Goal: Information Seeking & Learning: Find specific page/section

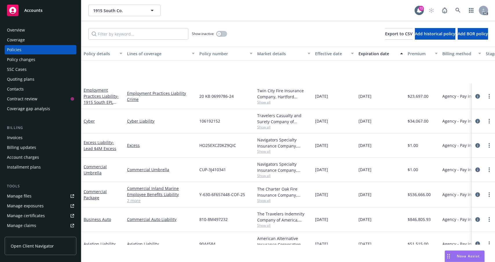
scroll to position [48, 0]
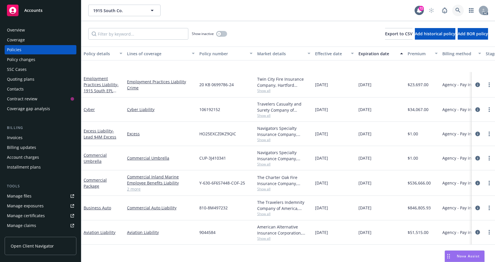
click at [455, 13] on icon at bounding box center [457, 10] width 5 height 5
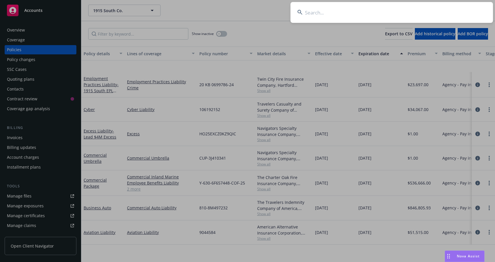
click at [319, 14] on input at bounding box center [392, 12] width 203 height 21
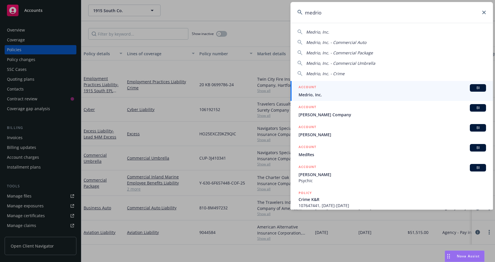
type input "medrio"
click at [339, 98] on link "ACCOUNT BI Medrio, Inc." at bounding box center [392, 91] width 203 height 20
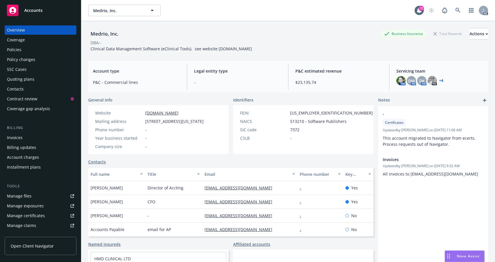
click at [16, 54] on div "Policies" at bounding box center [14, 49] width 14 height 9
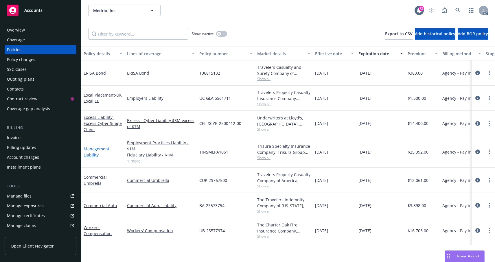
click at [98, 158] on link "Management Liability" at bounding box center [97, 152] width 26 height 12
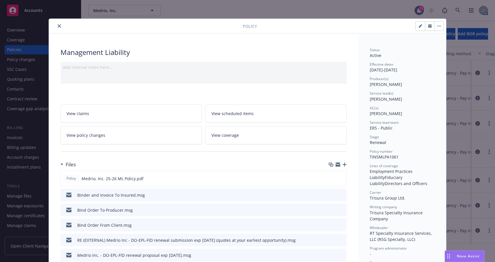
click at [61, 28] on icon "close" at bounding box center [59, 25] width 3 height 3
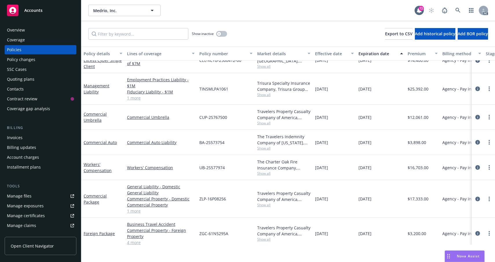
scroll to position [51, 0]
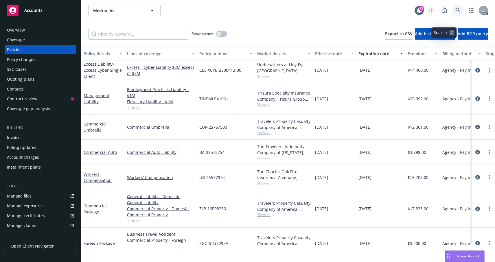
click at [455, 13] on icon at bounding box center [457, 10] width 5 height 5
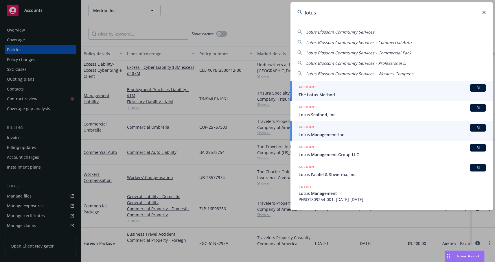
type input "lotus"
click at [346, 134] on span "Lotus Management Inc." at bounding box center [393, 135] width 188 height 6
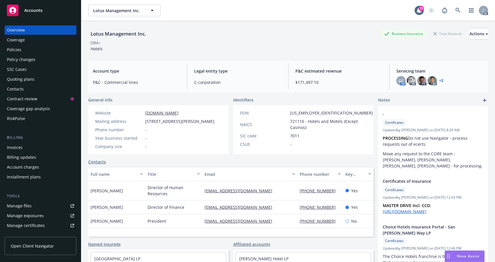
click at [29, 54] on div "Policies" at bounding box center [40, 49] width 67 height 9
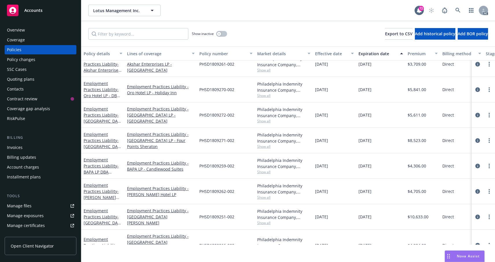
scroll to position [347, 0]
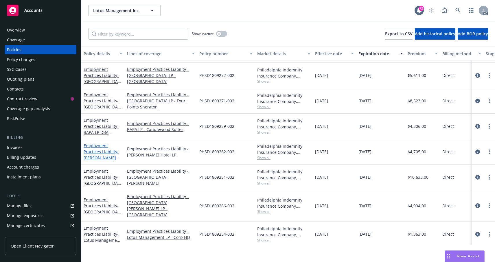
click at [103, 167] on link "Employment Practices Liability - [PERSON_NAME] Hotel LP" at bounding box center [101, 155] width 35 height 24
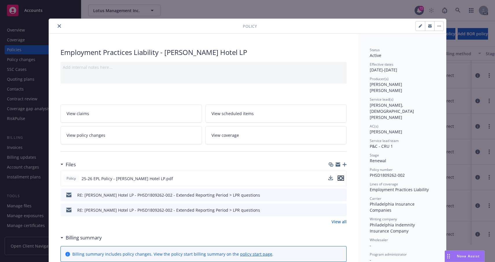
click at [339, 180] on icon "preview file" at bounding box center [340, 178] width 5 height 4
click at [63, 30] on button "close" at bounding box center [59, 26] width 7 height 7
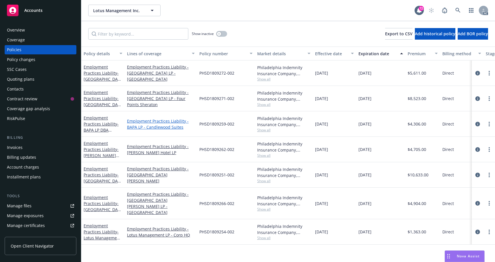
scroll to position [383, 0]
click at [100, 241] on link "Employment Practices Liability - Lotus Management LP - Corp HQ" at bounding box center [102, 235] width 37 height 24
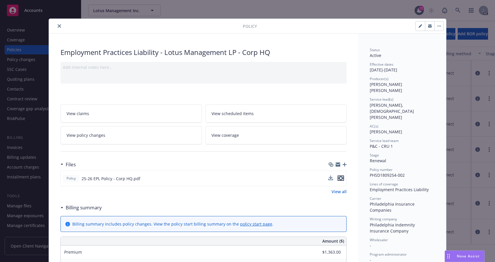
click at [340, 180] on icon "preview file" at bounding box center [340, 178] width 5 height 4
click at [63, 30] on button "close" at bounding box center [59, 26] width 7 height 7
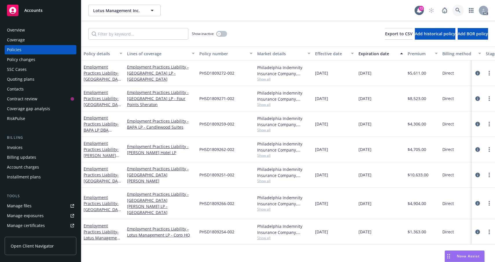
click at [452, 16] on link at bounding box center [458, 11] width 12 height 12
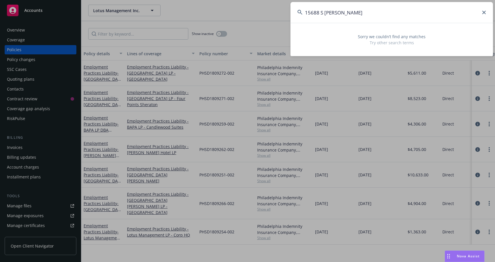
drag, startPoint x: 343, startPoint y: 13, endPoint x: 310, endPoint y: 14, distance: 32.7
click at [310, 14] on input "15688 S [PERSON_NAME]" at bounding box center [392, 12] width 203 height 21
type input "1"
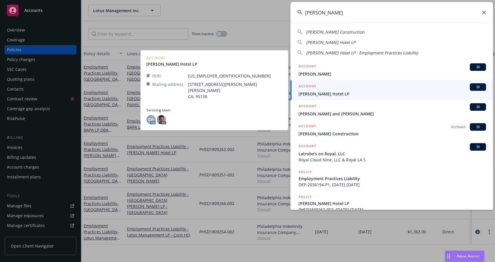
type input "[PERSON_NAME]"
click at [343, 91] on span "[PERSON_NAME] Hotel LP" at bounding box center [393, 94] width 188 height 6
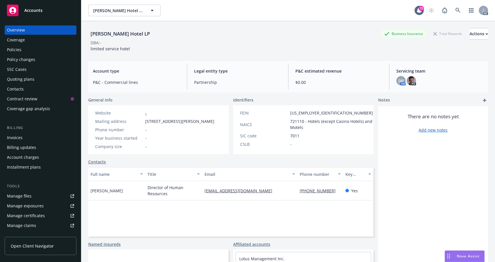
click at [16, 54] on div "Policies" at bounding box center [14, 49] width 14 height 9
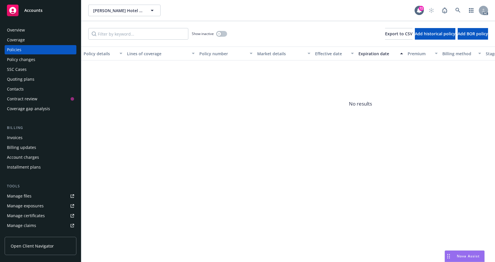
click at [23, 45] on div "Coverage" at bounding box center [16, 39] width 18 height 9
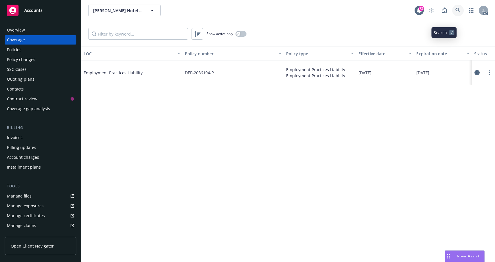
click at [455, 13] on icon at bounding box center [457, 10] width 5 height 5
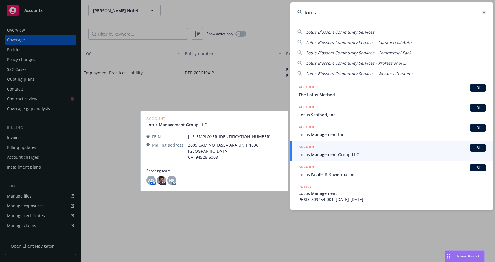
type input "lotus"
click at [329, 157] on span "Lotus Management Group LLC" at bounding box center [393, 155] width 188 height 6
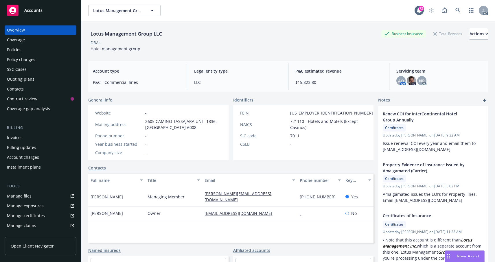
click at [14, 54] on div "Policies" at bounding box center [14, 49] width 14 height 9
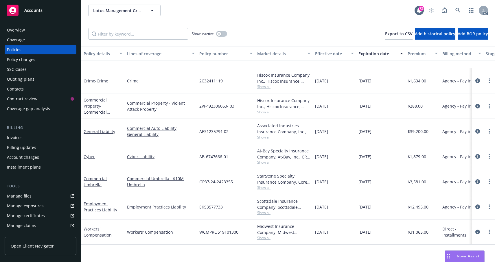
scroll to position [59, 0]
click at [94, 211] on link "Employment Practices Liability" at bounding box center [101, 207] width 34 height 12
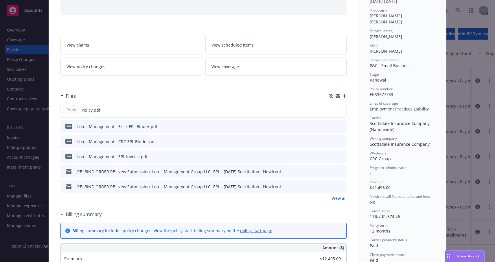
scroll to position [87, 0]
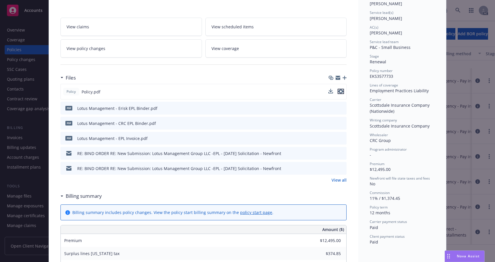
click at [338, 93] on icon "preview file" at bounding box center [340, 91] width 5 height 4
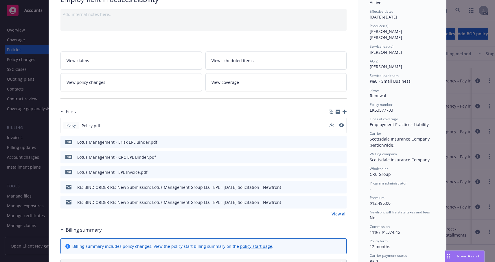
scroll to position [0, 0]
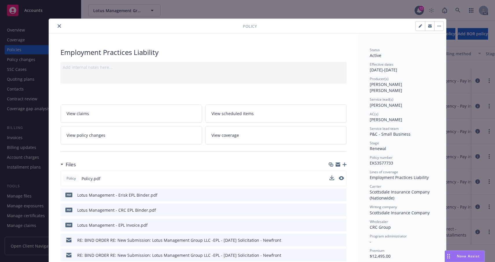
click at [61, 28] on icon "close" at bounding box center [59, 25] width 3 height 3
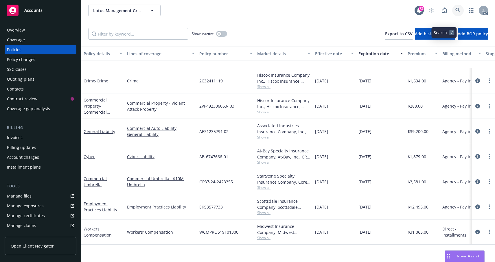
click at [455, 13] on icon at bounding box center [457, 10] width 5 height 5
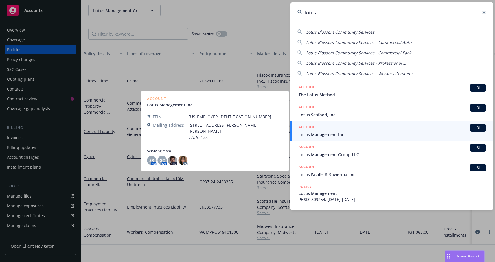
type input "lotus"
click at [334, 135] on span "Lotus Management Inc." at bounding box center [393, 135] width 188 height 6
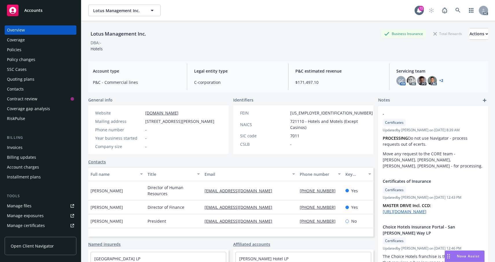
click at [20, 54] on div "Policies" at bounding box center [14, 49] width 14 height 9
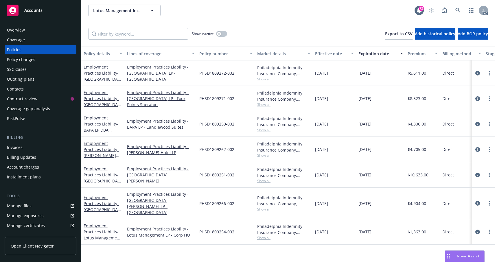
scroll to position [383, 0]
click at [103, 155] on link "Employment Practices Liability - [PERSON_NAME] Hotel LP" at bounding box center [101, 153] width 35 height 24
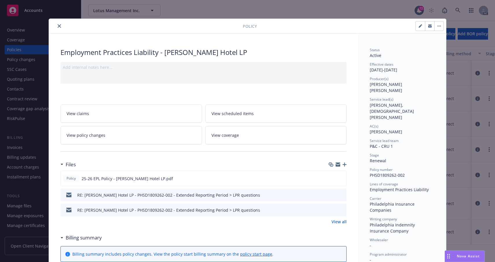
scroll to position [17, 0]
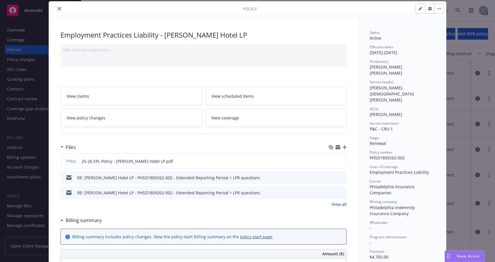
click at [254, 105] on link "View scheduled items" at bounding box center [276, 96] width 142 height 18
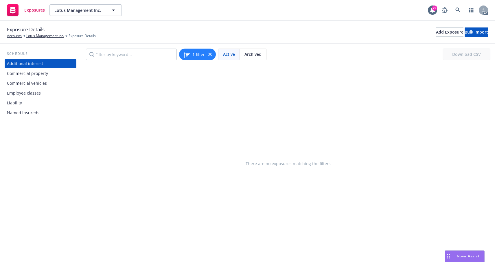
click at [45, 78] on div "Commercial property" at bounding box center [27, 73] width 41 height 9
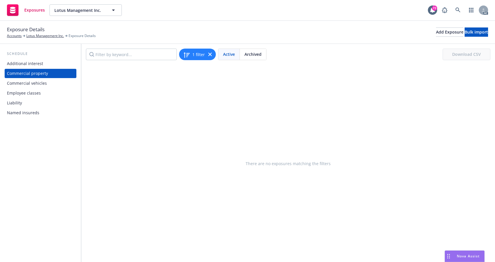
click at [22, 108] on div "Liability" at bounding box center [14, 102] width 15 height 9
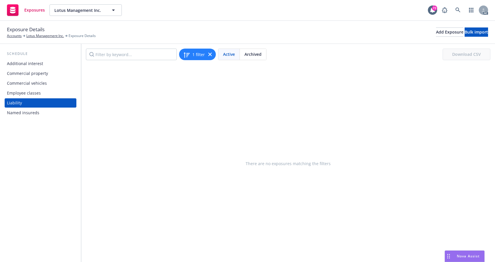
click at [24, 117] on div "Named insureds" at bounding box center [23, 112] width 32 height 9
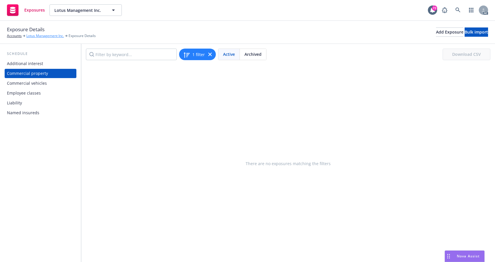
click at [55, 38] on link "Lotus Management Inc." at bounding box center [45, 35] width 38 height 5
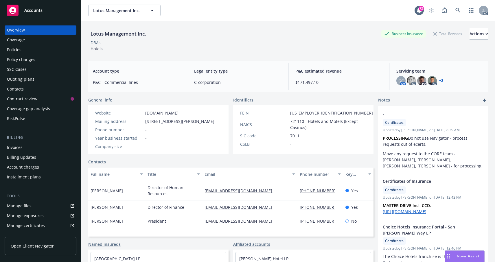
click at [25, 54] on div "Policies" at bounding box center [40, 49] width 67 height 9
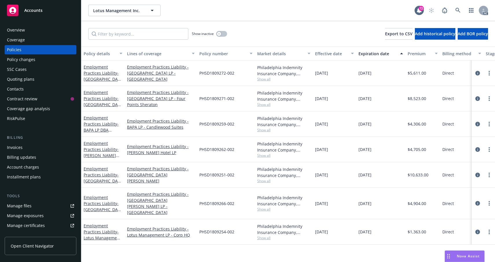
scroll to position [363, 0]
click at [97, 164] on span "- Lathrop Hotel LP" at bounding box center [102, 156] width 36 height 18
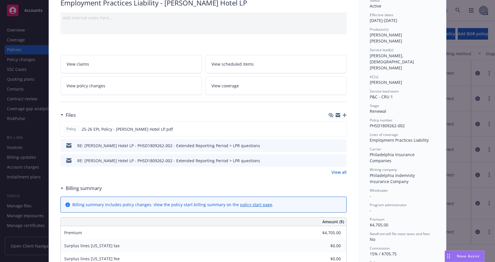
scroll to position [87, 0]
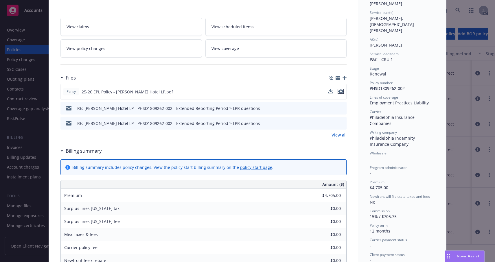
click at [340, 93] on icon "preview file" at bounding box center [340, 91] width 5 height 4
click at [339, 110] on icon "preview file" at bounding box center [341, 108] width 5 height 4
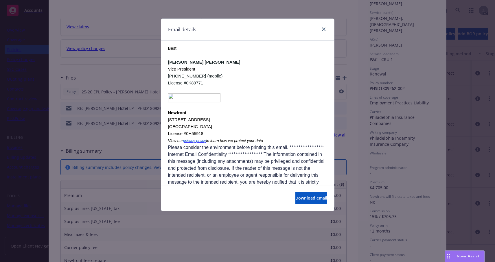
scroll to position [1323, 0]
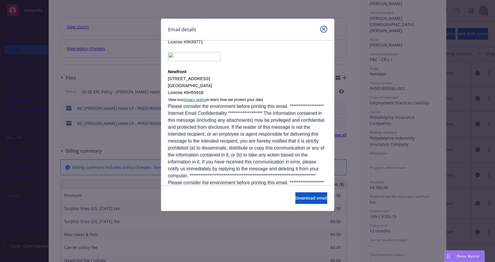
click at [322, 31] on icon "close" at bounding box center [323, 28] width 3 height 3
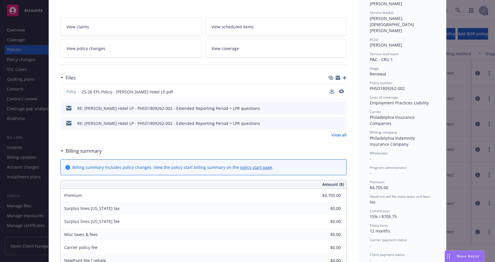
click at [339, 125] on icon "preview file" at bounding box center [341, 123] width 5 height 4
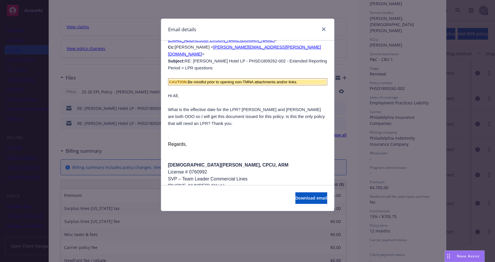
scroll to position [463, 0]
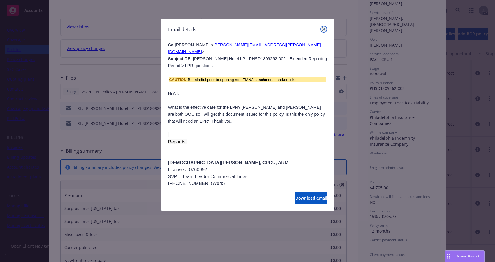
click at [322, 31] on icon "close" at bounding box center [323, 28] width 3 height 3
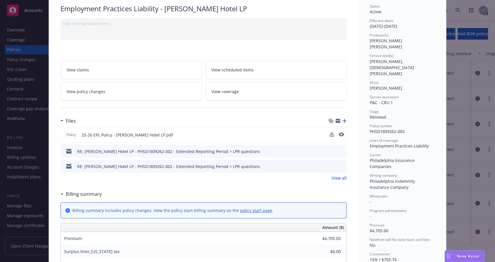
scroll to position [0, 0]
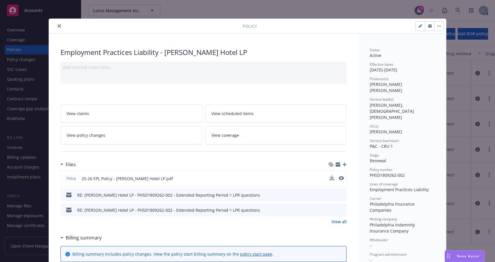
click at [62, 30] on button "close" at bounding box center [59, 26] width 7 height 7
